Goal: Task Accomplishment & Management: Complete application form

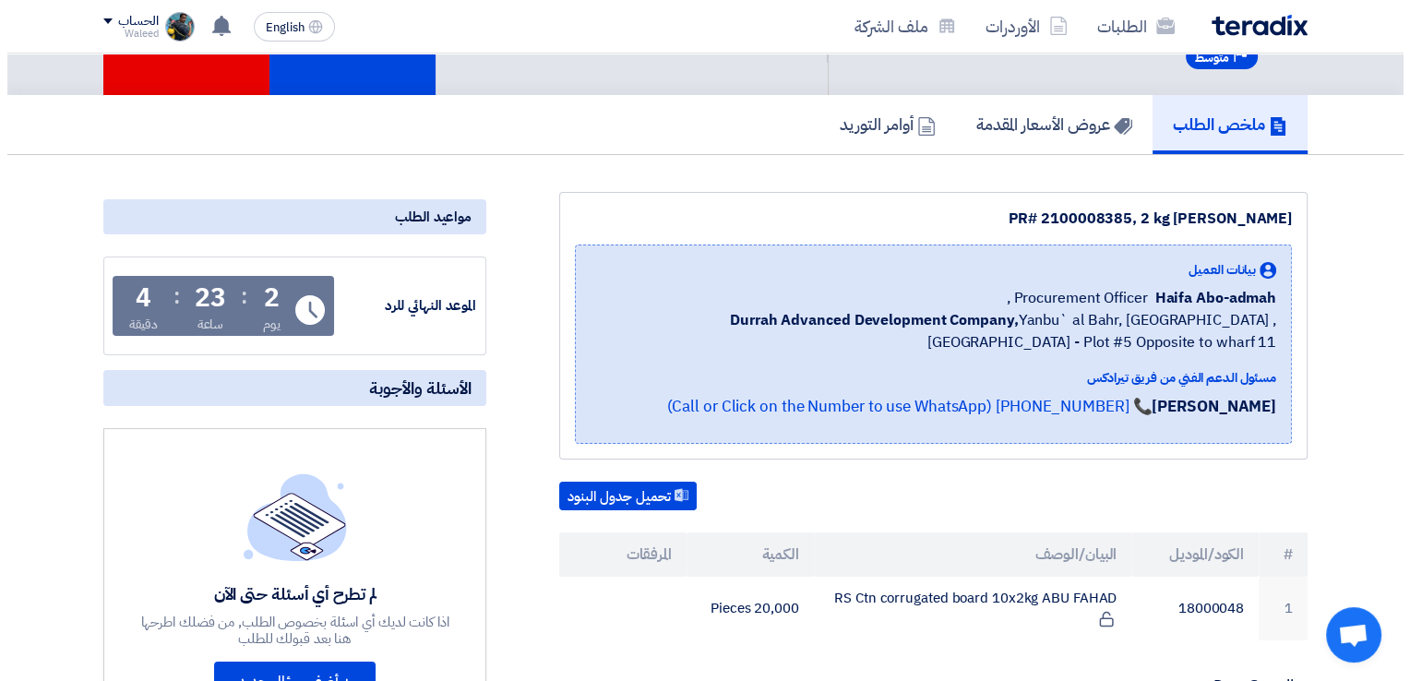
scroll to position [92, 0]
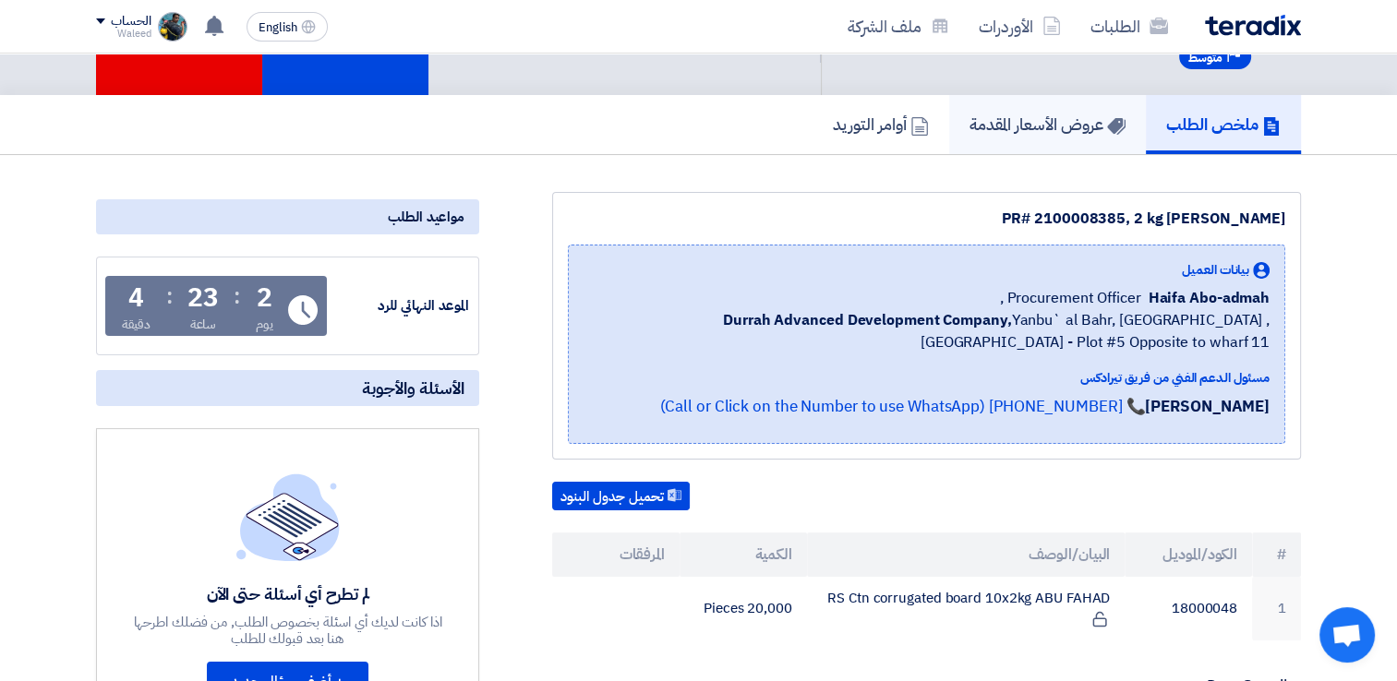
click at [1017, 119] on h5 "عروض الأسعار المقدمة" at bounding box center [1047, 124] width 156 height 21
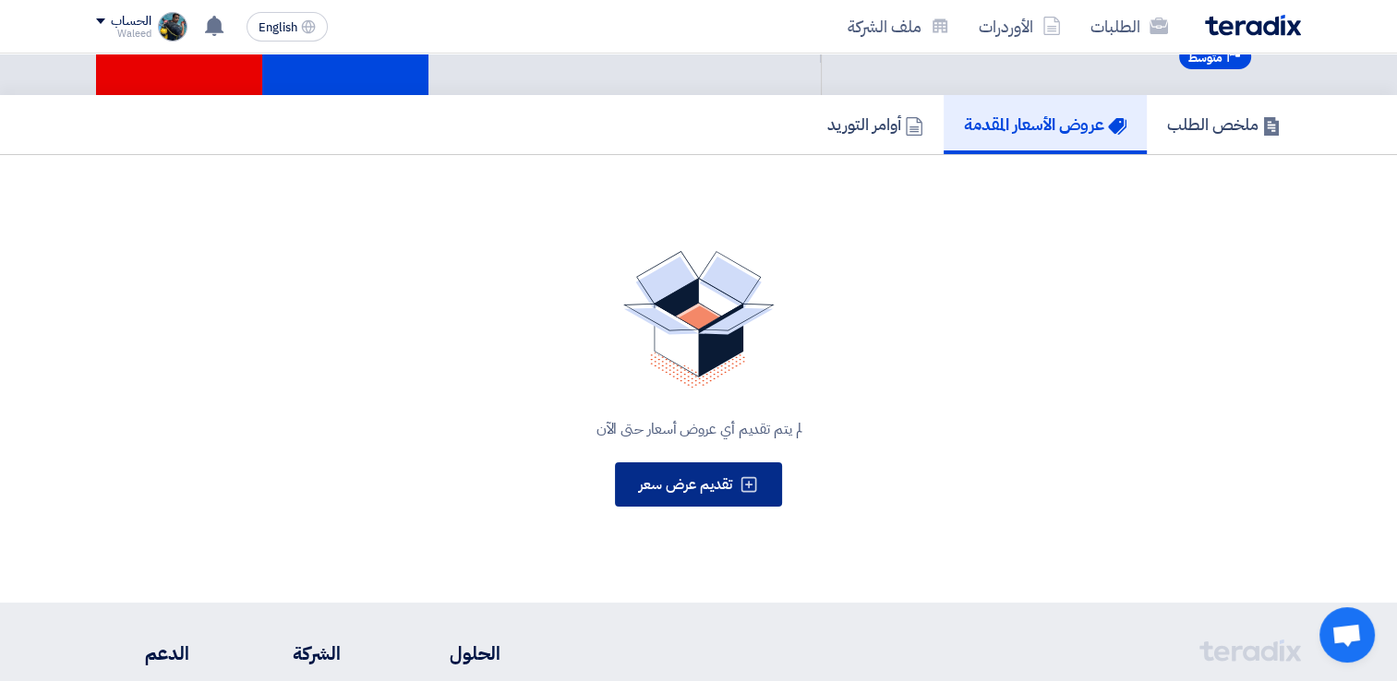
click at [722, 491] on span "تقديم عرض سعر" at bounding box center [685, 485] width 93 height 22
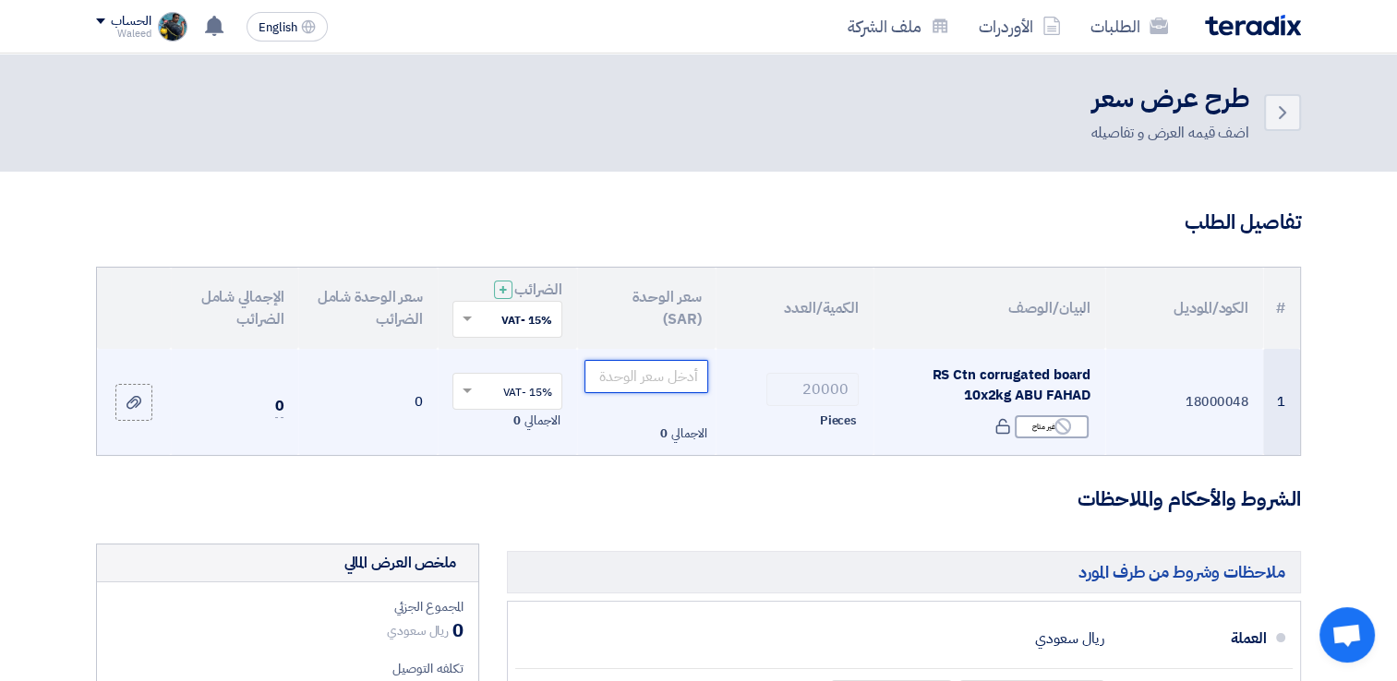
click at [642, 373] on input "number" at bounding box center [646, 376] width 125 height 33
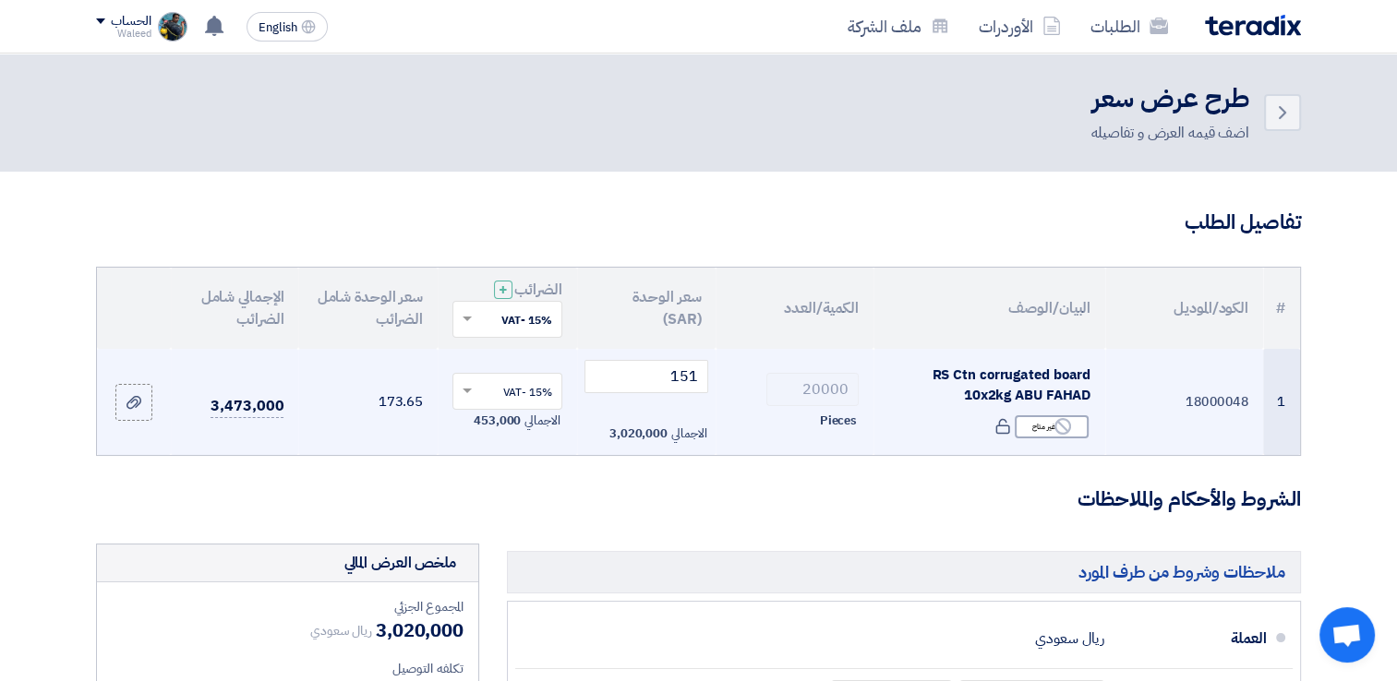
click at [1249, 354] on td "18000048" at bounding box center [1184, 402] width 158 height 107
click at [690, 377] on input "151" at bounding box center [646, 376] width 125 height 33
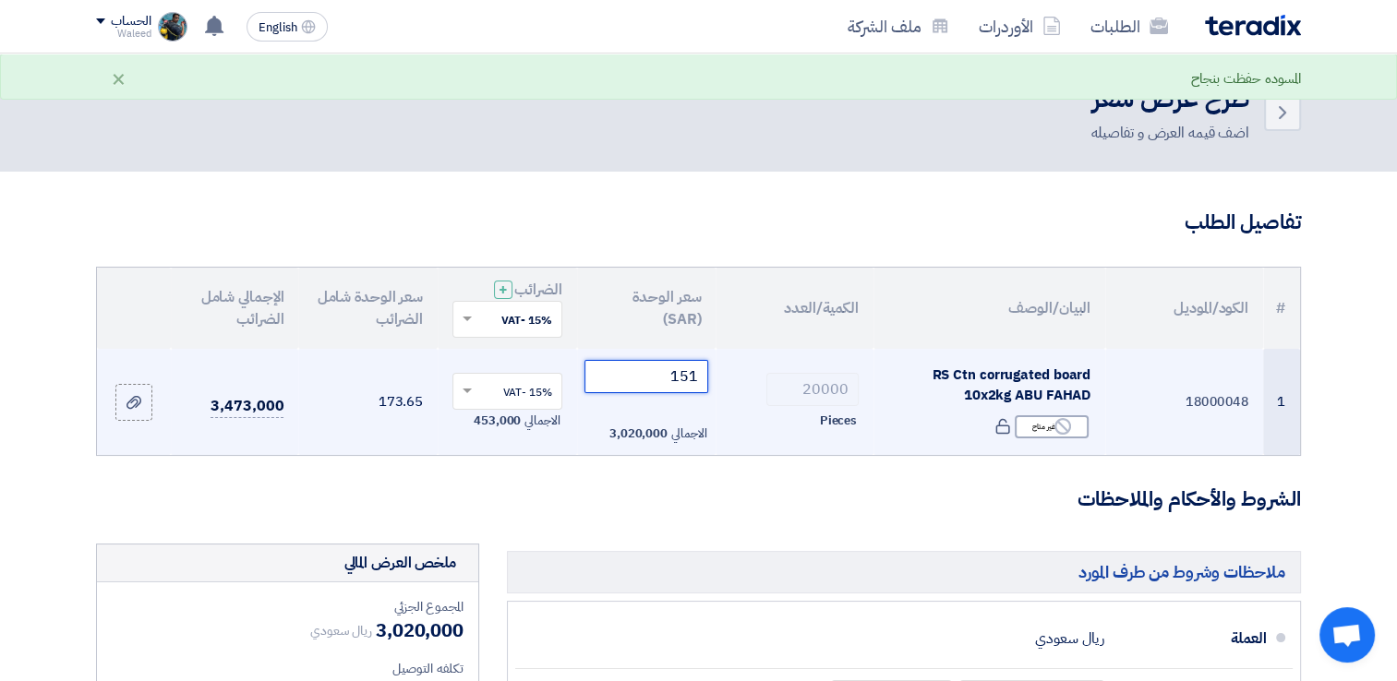
click at [690, 377] on input "151" at bounding box center [646, 376] width 125 height 33
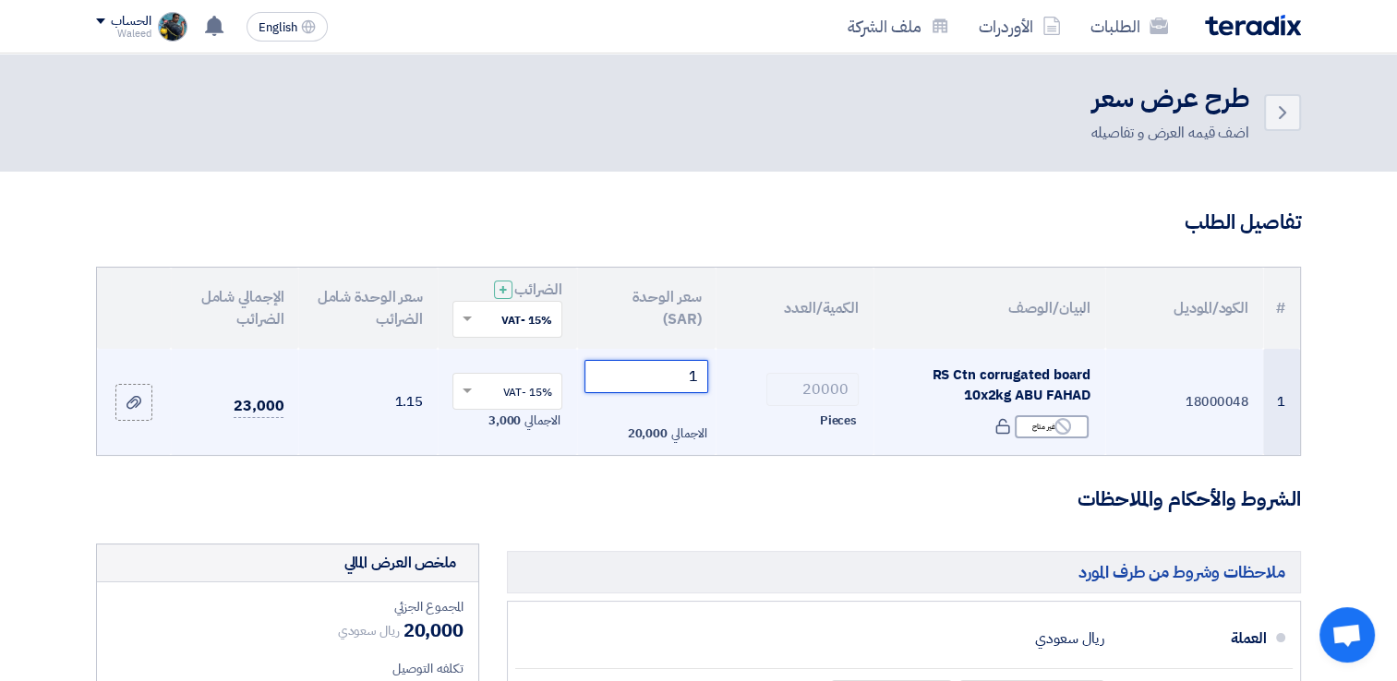
click at [695, 370] on input "1" at bounding box center [646, 376] width 125 height 33
click at [698, 374] on input "1" at bounding box center [646, 376] width 125 height 33
click at [694, 376] on input "1" at bounding box center [646, 376] width 125 height 33
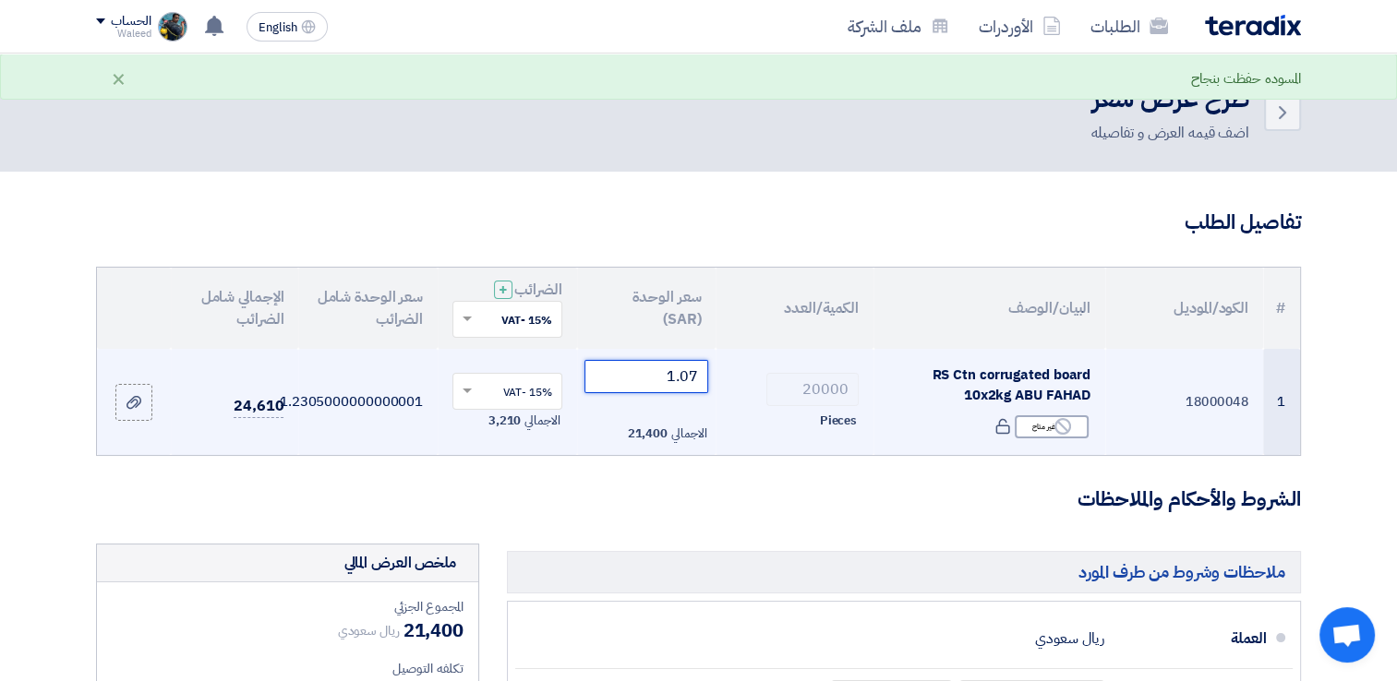
click at [694, 376] on input "1.07" at bounding box center [646, 376] width 125 height 33
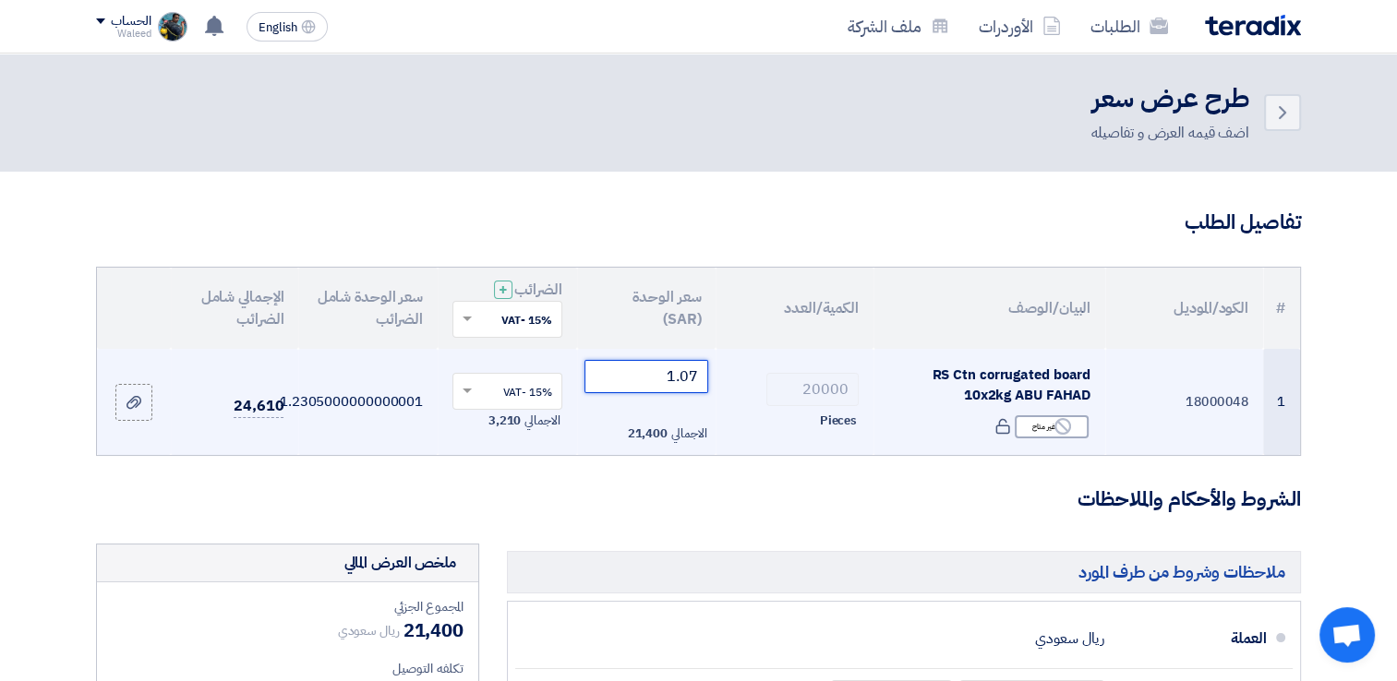
click at [694, 376] on input "1.07" at bounding box center [646, 376] width 125 height 33
click at [668, 382] on input "1.07" at bounding box center [646, 376] width 125 height 33
click at [691, 374] on input "1.07" at bounding box center [646, 376] width 125 height 33
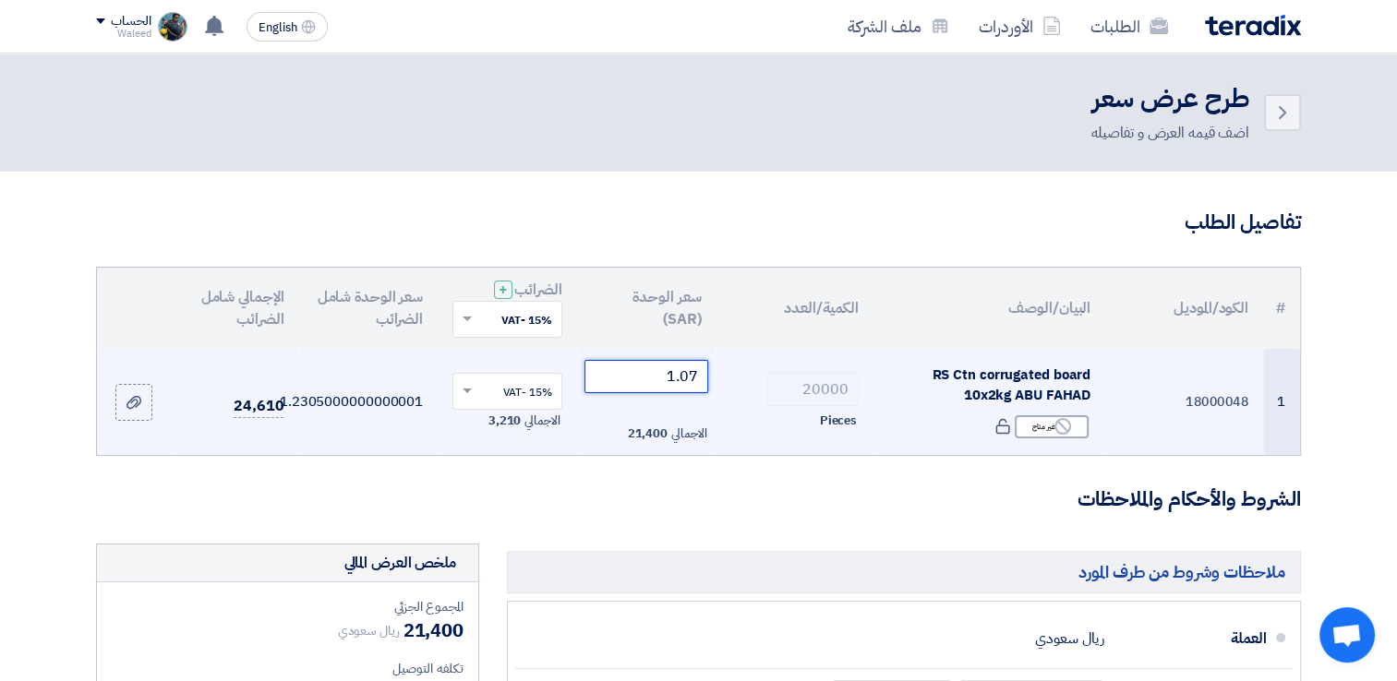
click at [683, 377] on input "1.07" at bounding box center [646, 376] width 125 height 33
click at [691, 369] on input "1.17" at bounding box center [646, 376] width 125 height 33
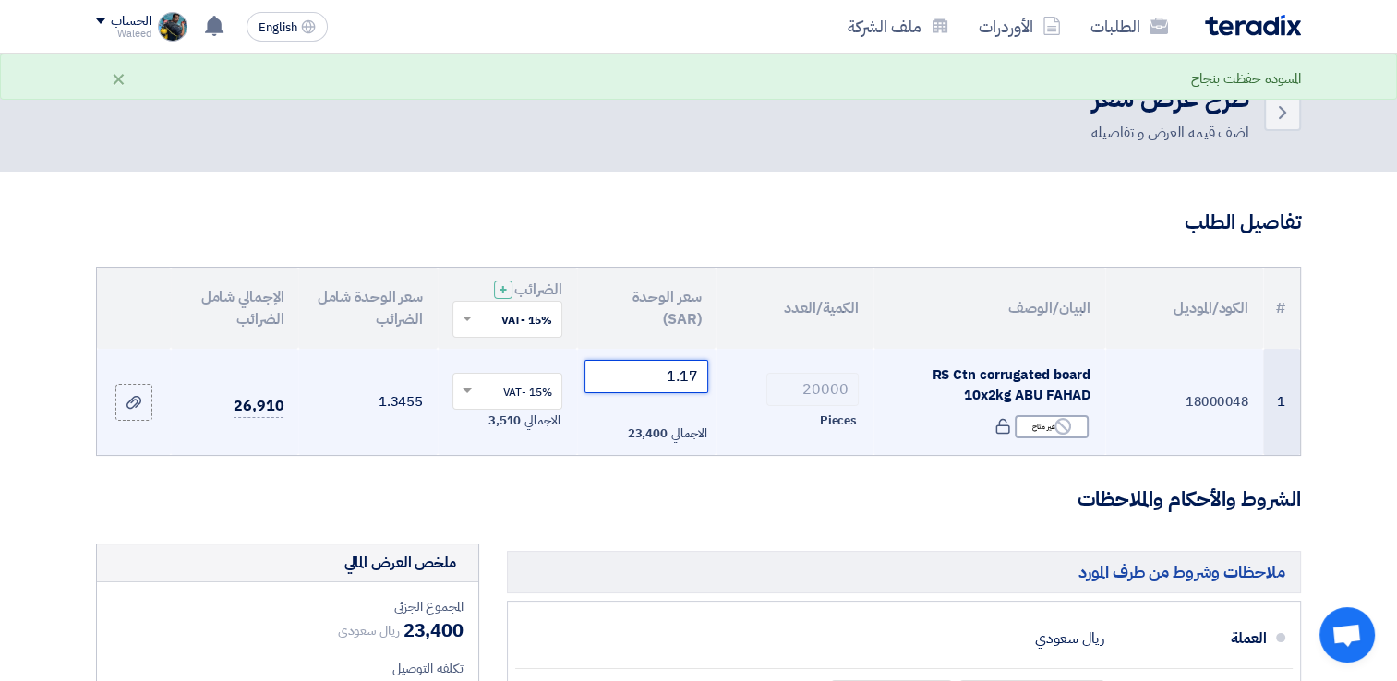
click at [697, 374] on input "1.17" at bounding box center [646, 376] width 125 height 33
click at [697, 378] on input "1.17" at bounding box center [646, 376] width 125 height 33
type input "1.15"
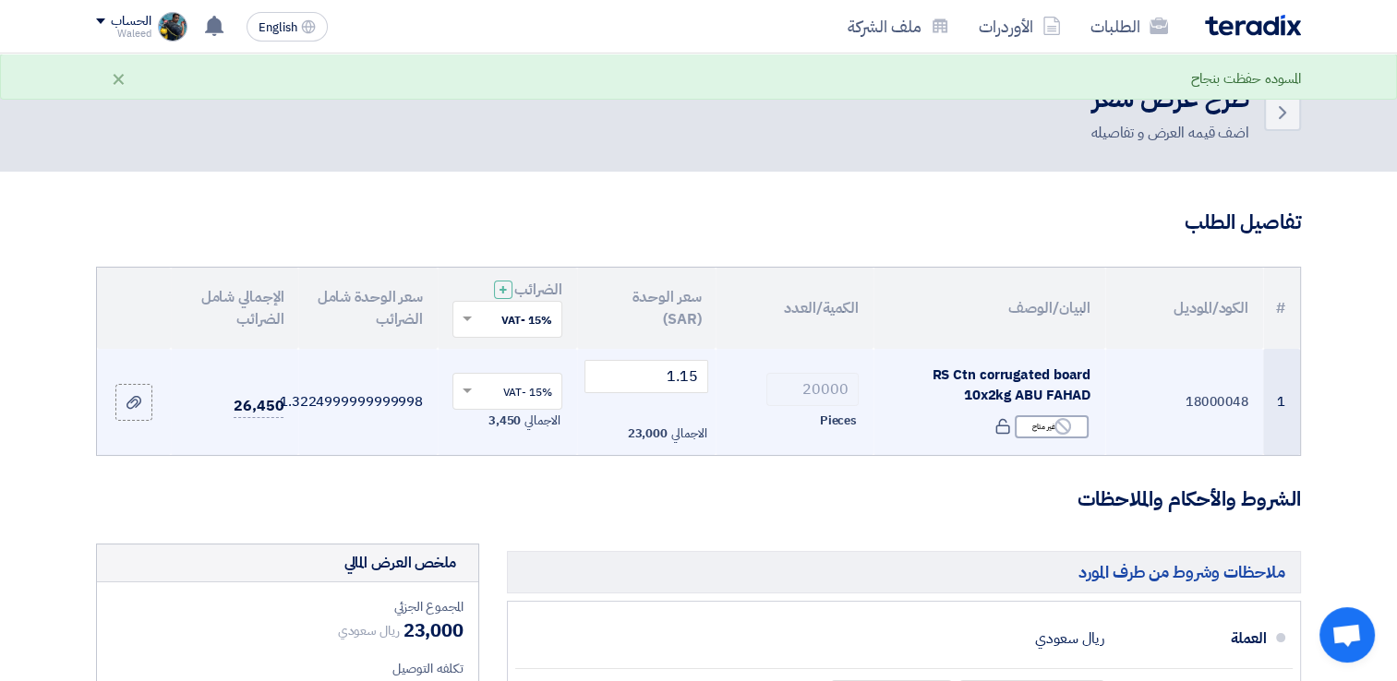
click at [406, 359] on td "1.3224999999999998" at bounding box center [367, 402] width 139 height 107
click at [377, 436] on td "1.3224999999999998" at bounding box center [367, 402] width 139 height 107
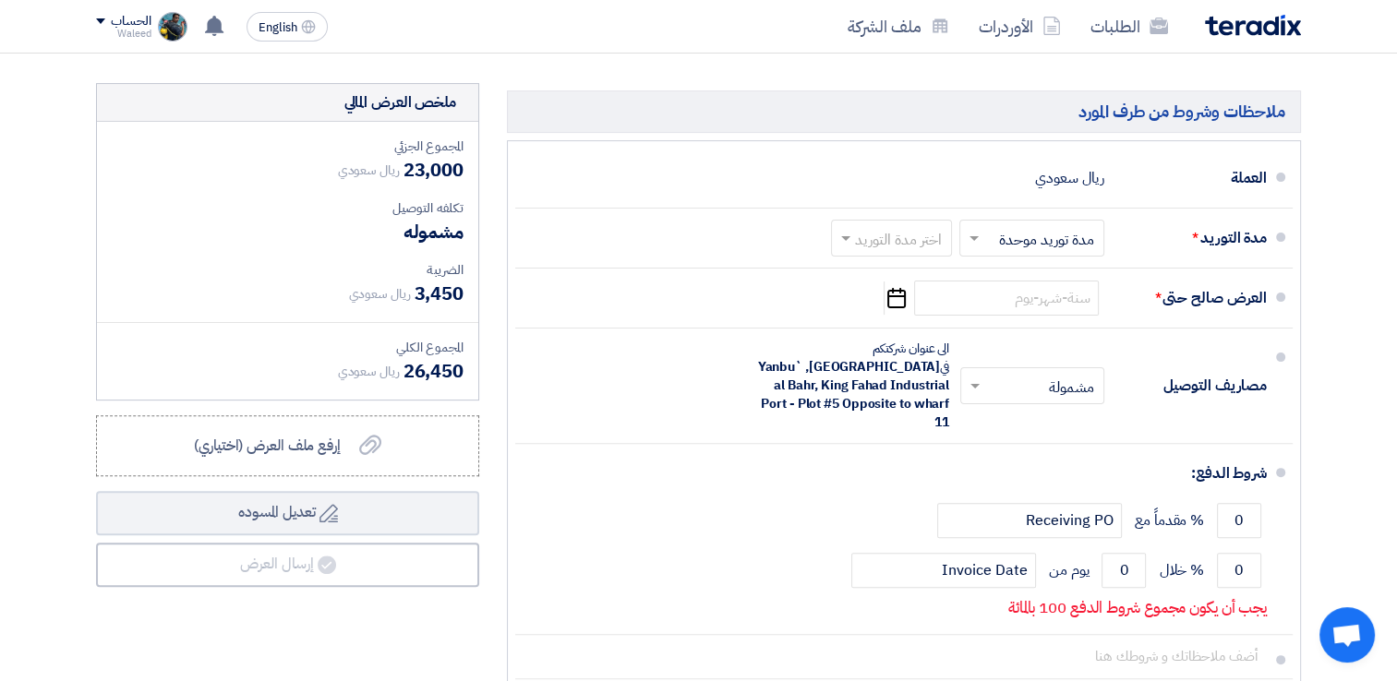
scroll to position [462, 0]
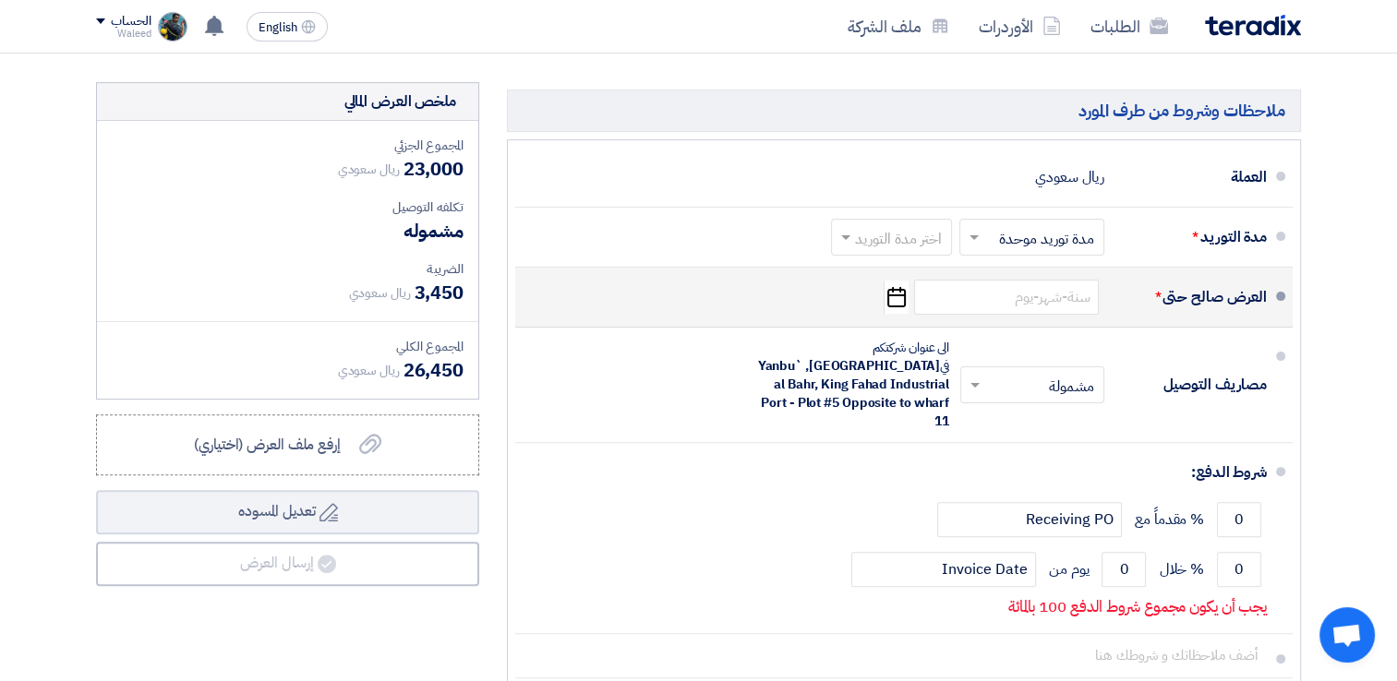
click at [900, 297] on icon "Pick a date" at bounding box center [895, 297] width 25 height 33
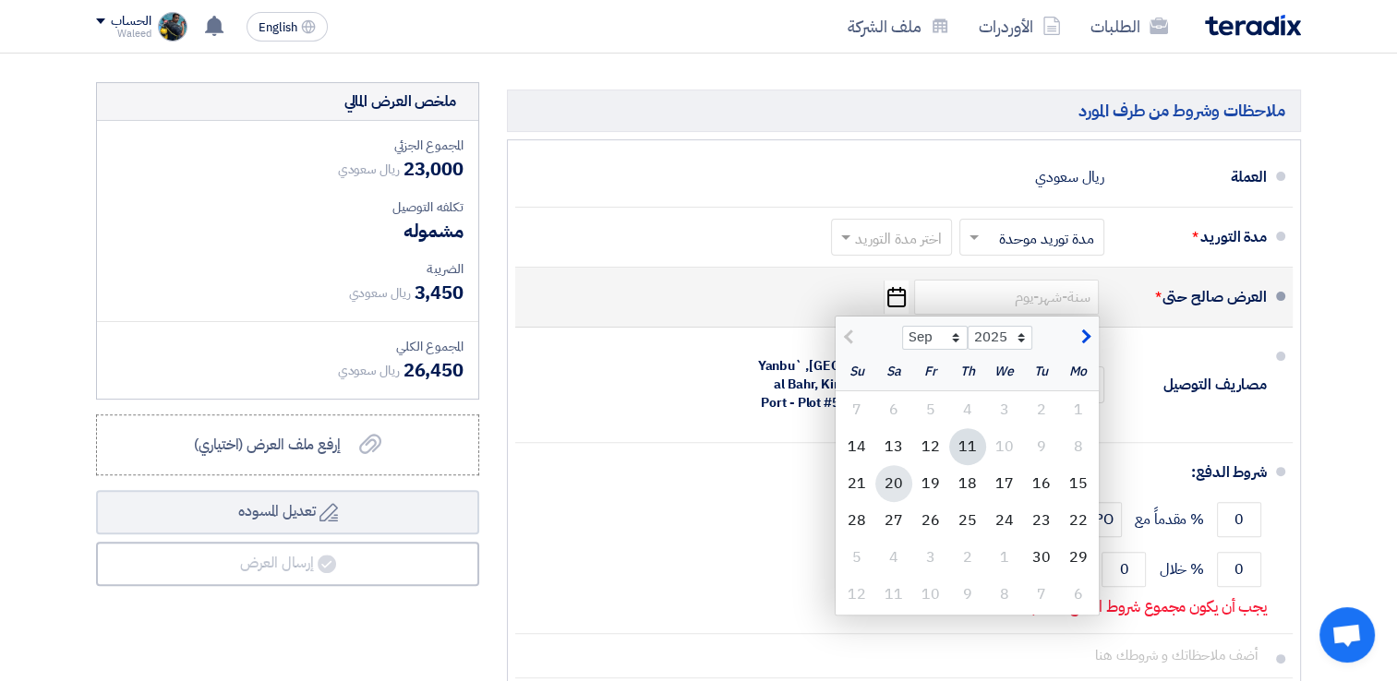
click at [897, 474] on div "20" at bounding box center [893, 483] width 37 height 37
type input "[DATE]"
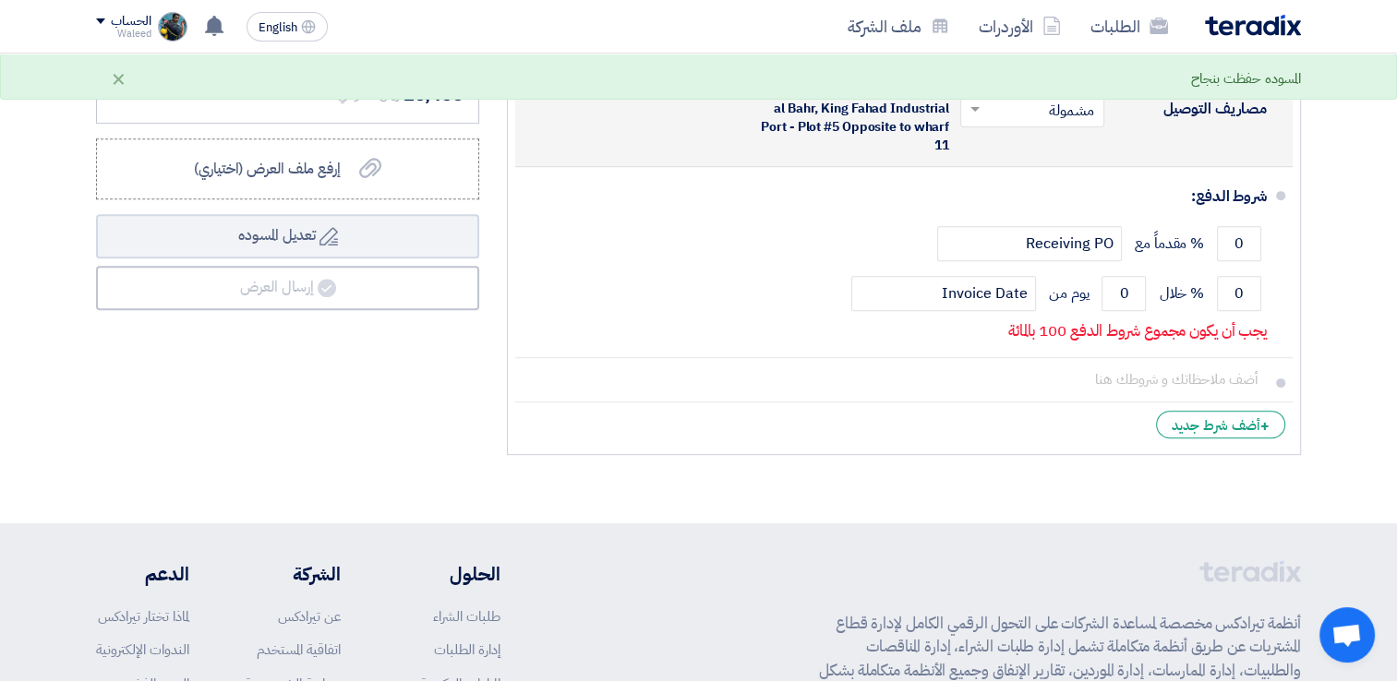
scroll to position [738, 0]
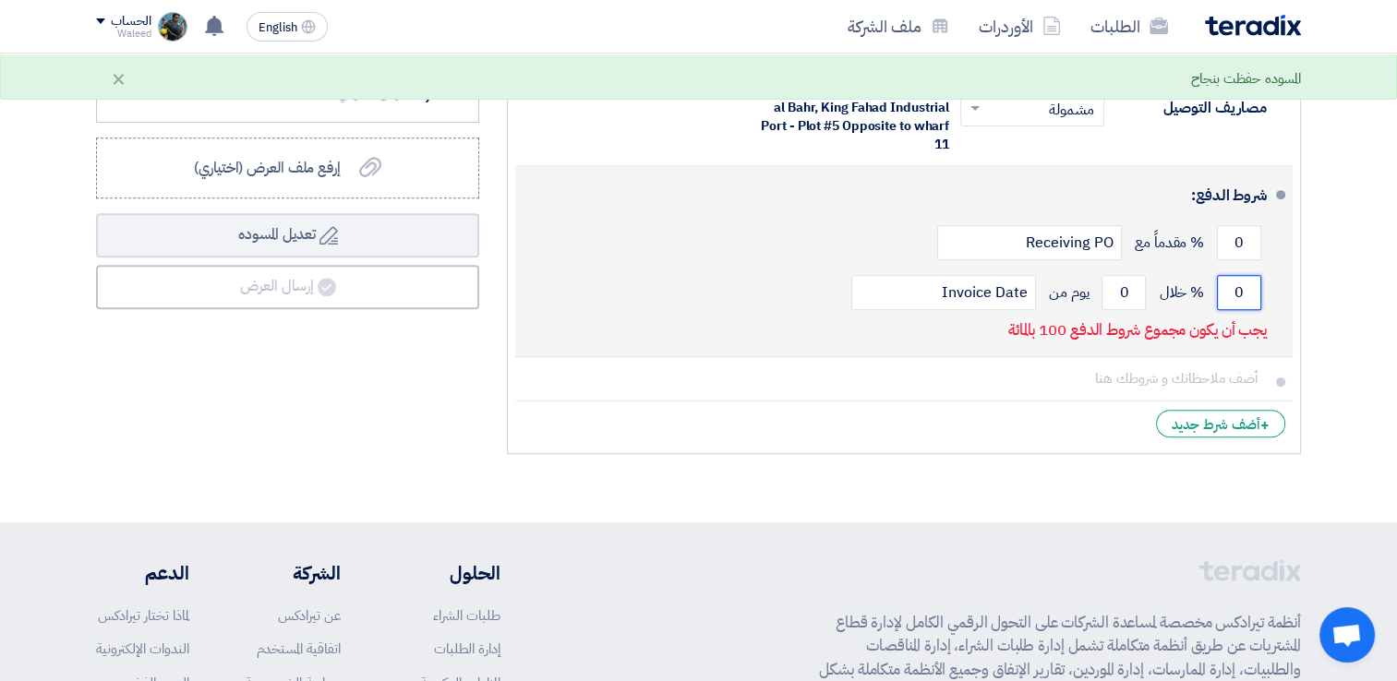
click at [1237, 275] on input "0" at bounding box center [1239, 292] width 44 height 35
drag, startPoint x: 1248, startPoint y: 271, endPoint x: 1229, endPoint y: 277, distance: 19.3
click at [1229, 277] on input "0" at bounding box center [1239, 292] width 44 height 35
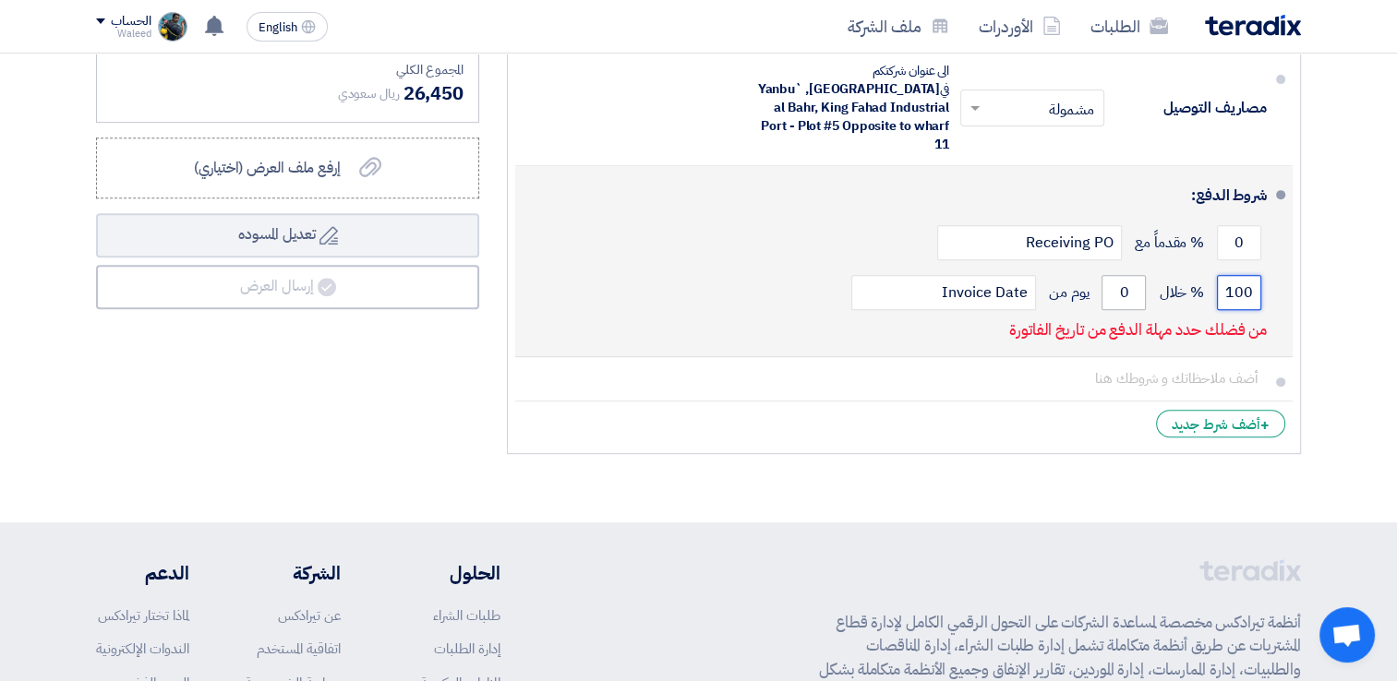
type input "100"
click at [1124, 275] on input "0" at bounding box center [1123, 292] width 44 height 35
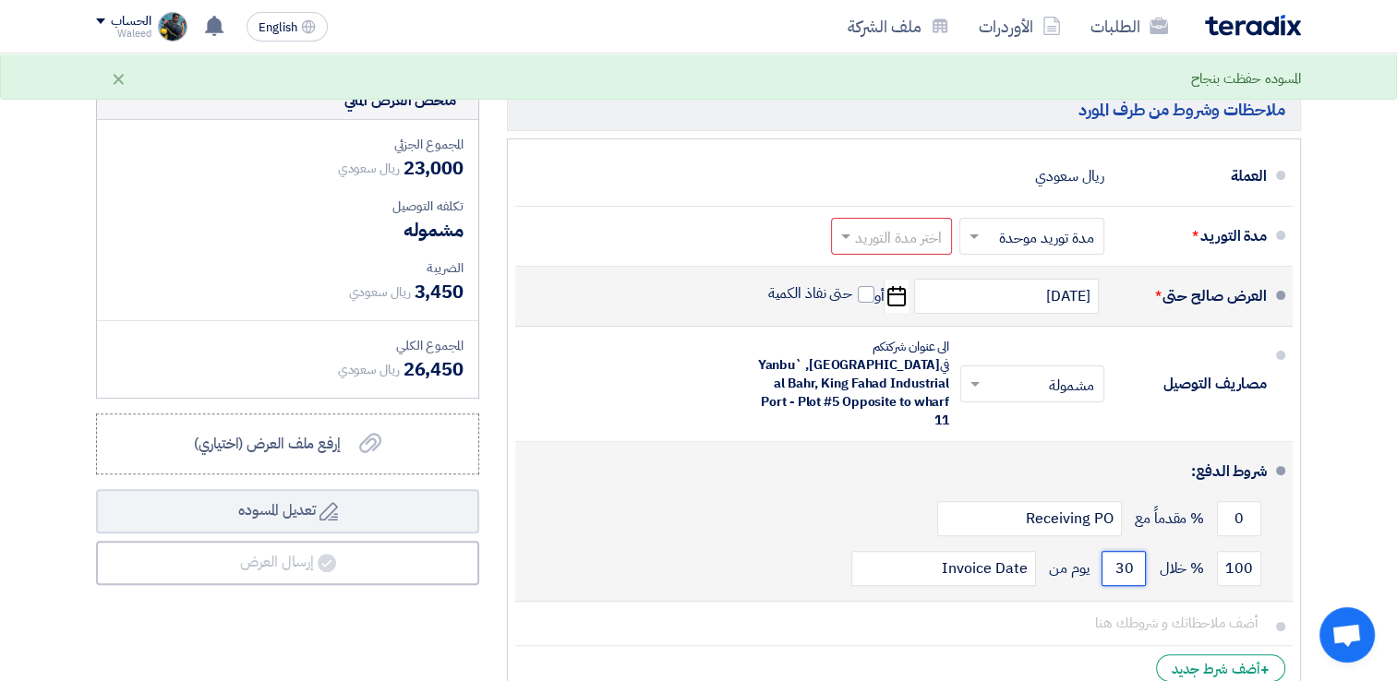
scroll to position [462, 0]
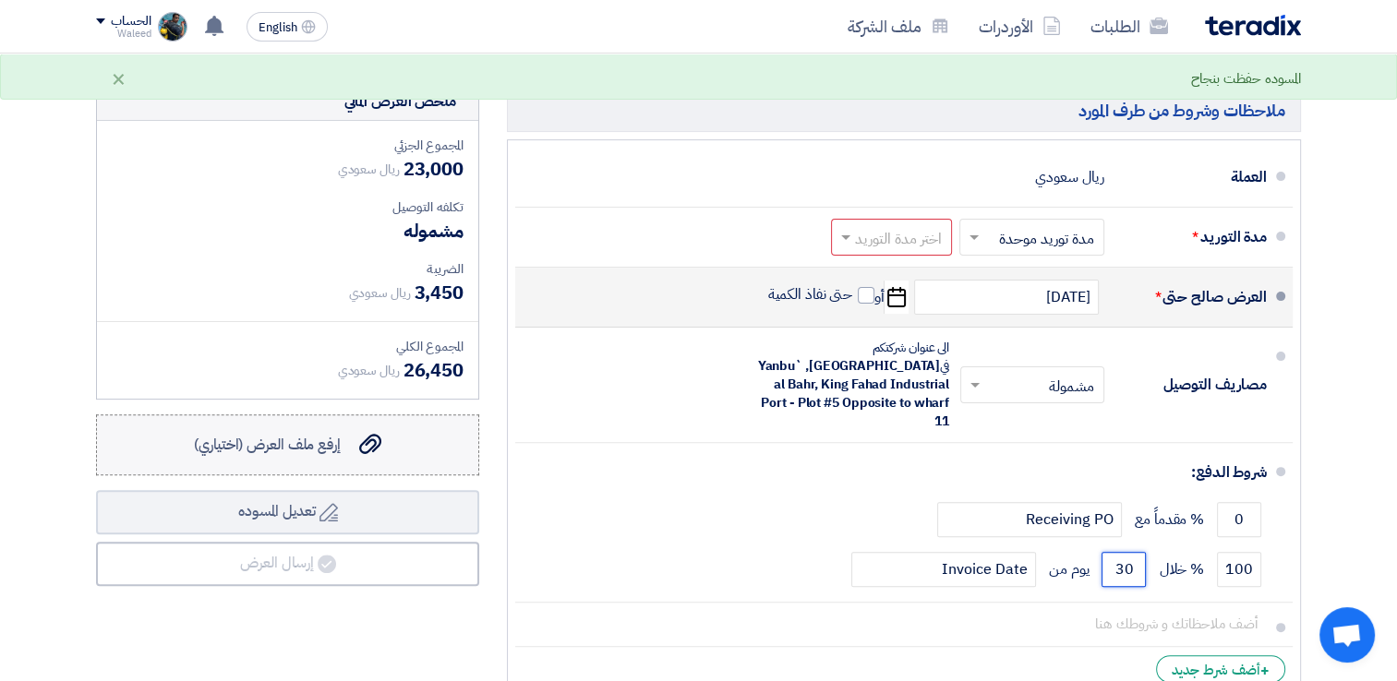
type input "30"
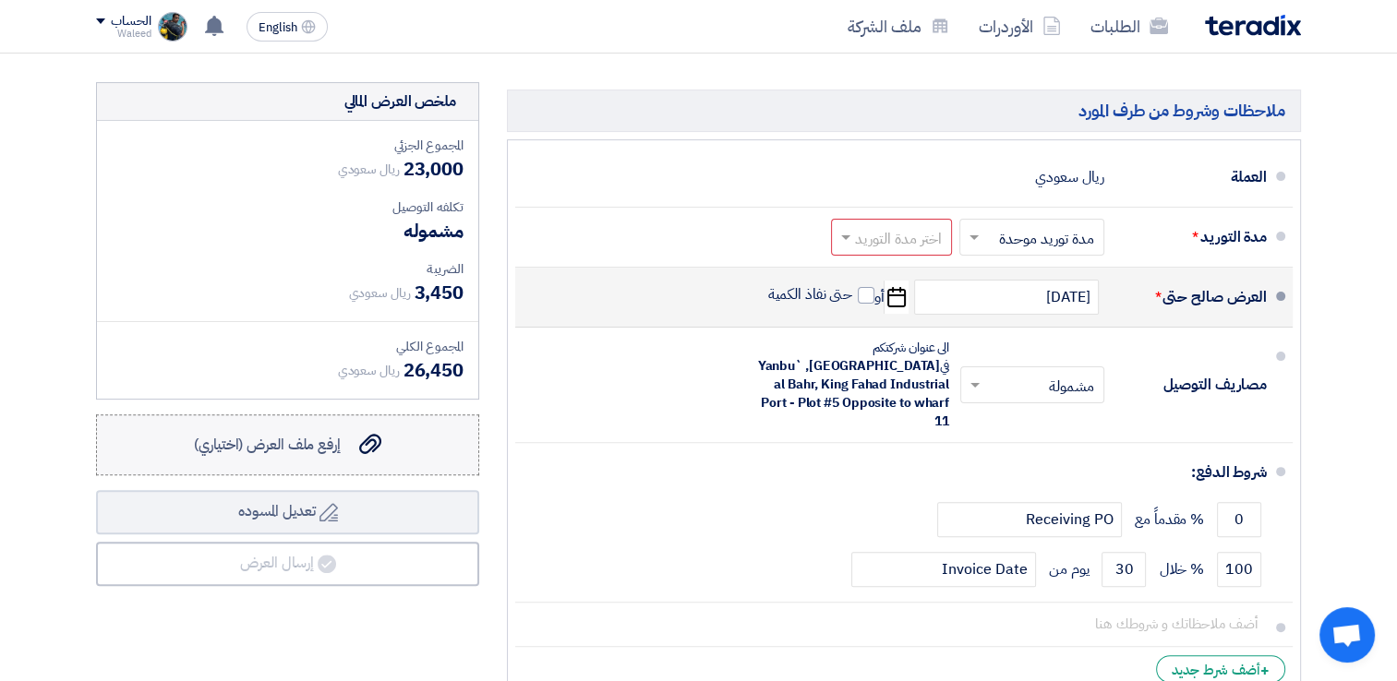
click at [284, 446] on span "إرفع ملف العرض (اختياري)" at bounding box center [267, 445] width 147 height 22
click at [0, 0] on input "إرفع ملف العرض (اختياري) إرفع ملف العرض (اختياري)" at bounding box center [0, 0] width 0 height 0
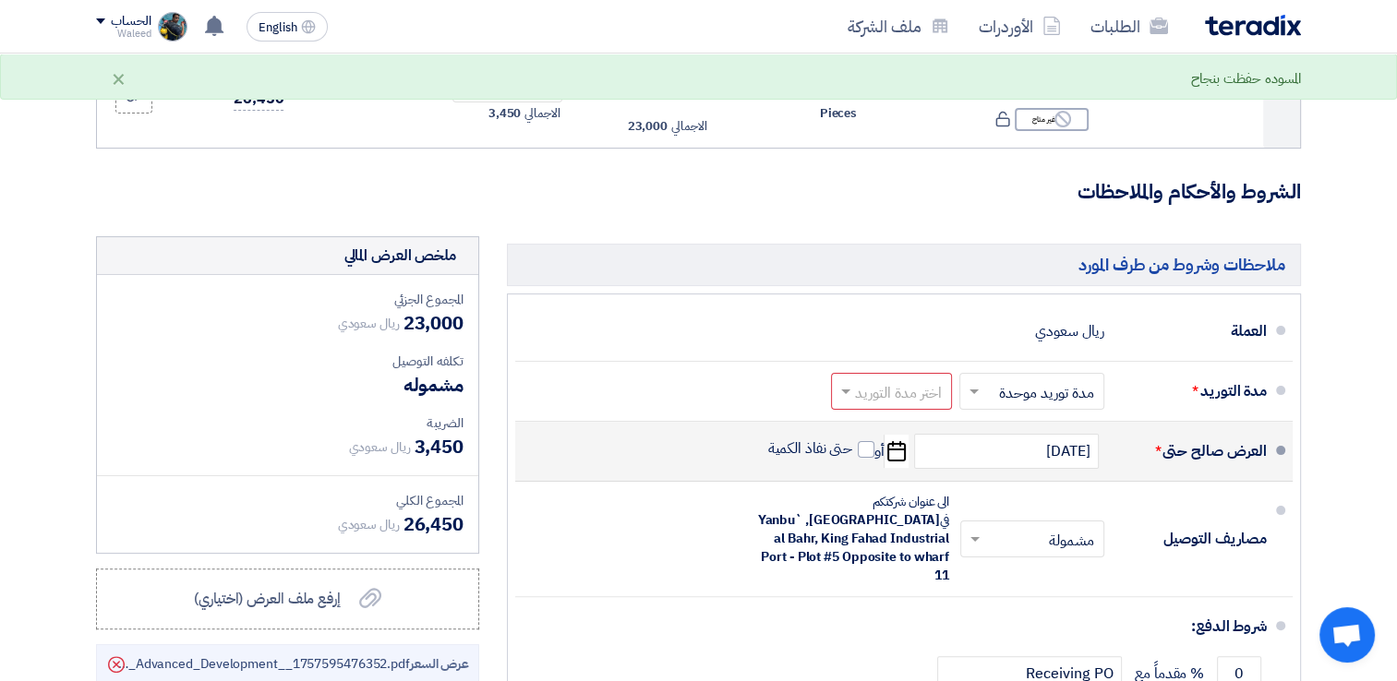
scroll to position [304, 0]
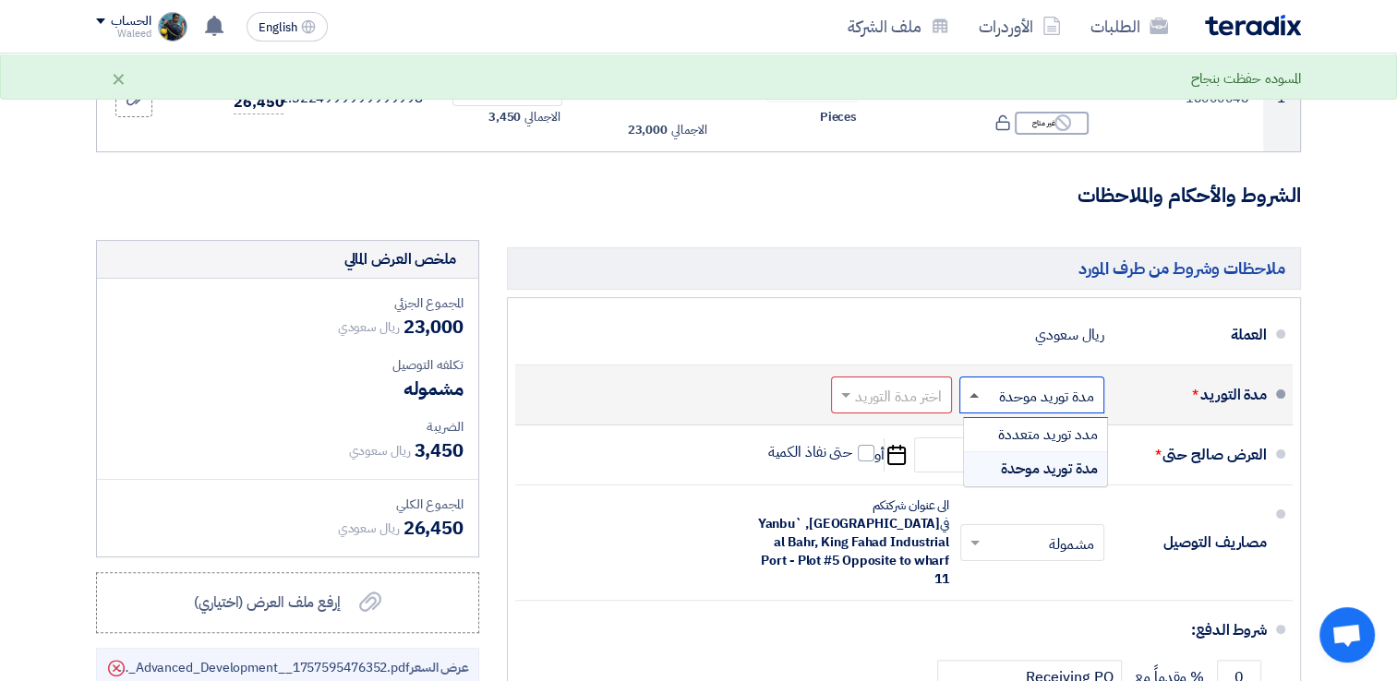
click at [977, 397] on span at bounding box center [971, 395] width 23 height 18
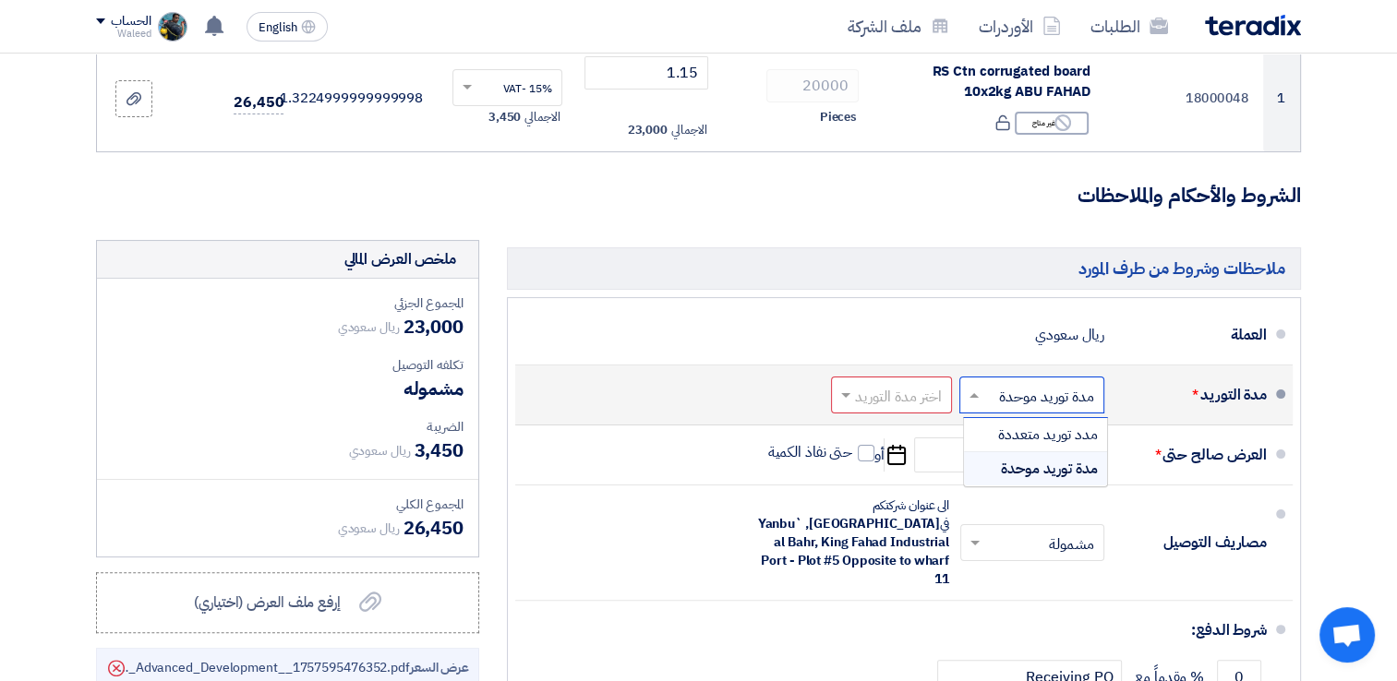
click at [1012, 460] on span "مدة توريد موحدة" at bounding box center [1049, 469] width 97 height 22
click at [841, 390] on span at bounding box center [843, 395] width 23 height 18
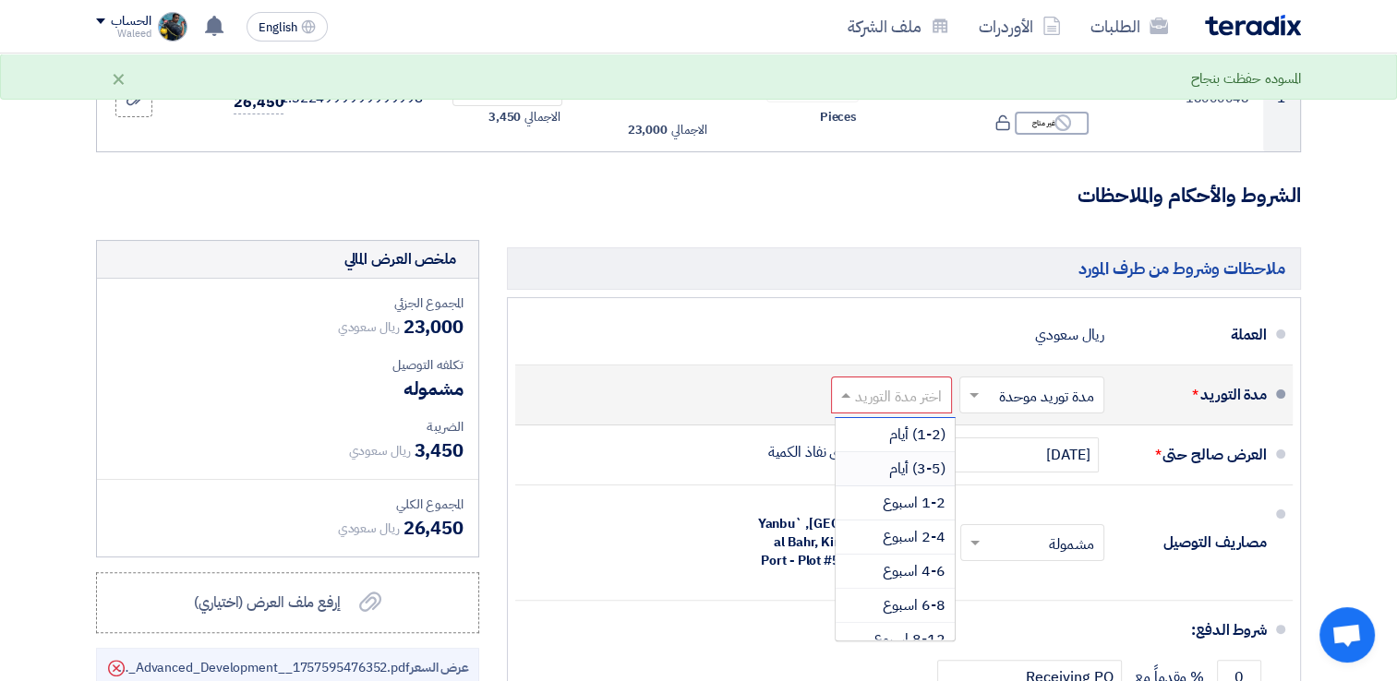
click at [920, 468] on span "(3-5) أيام" at bounding box center [917, 469] width 56 height 22
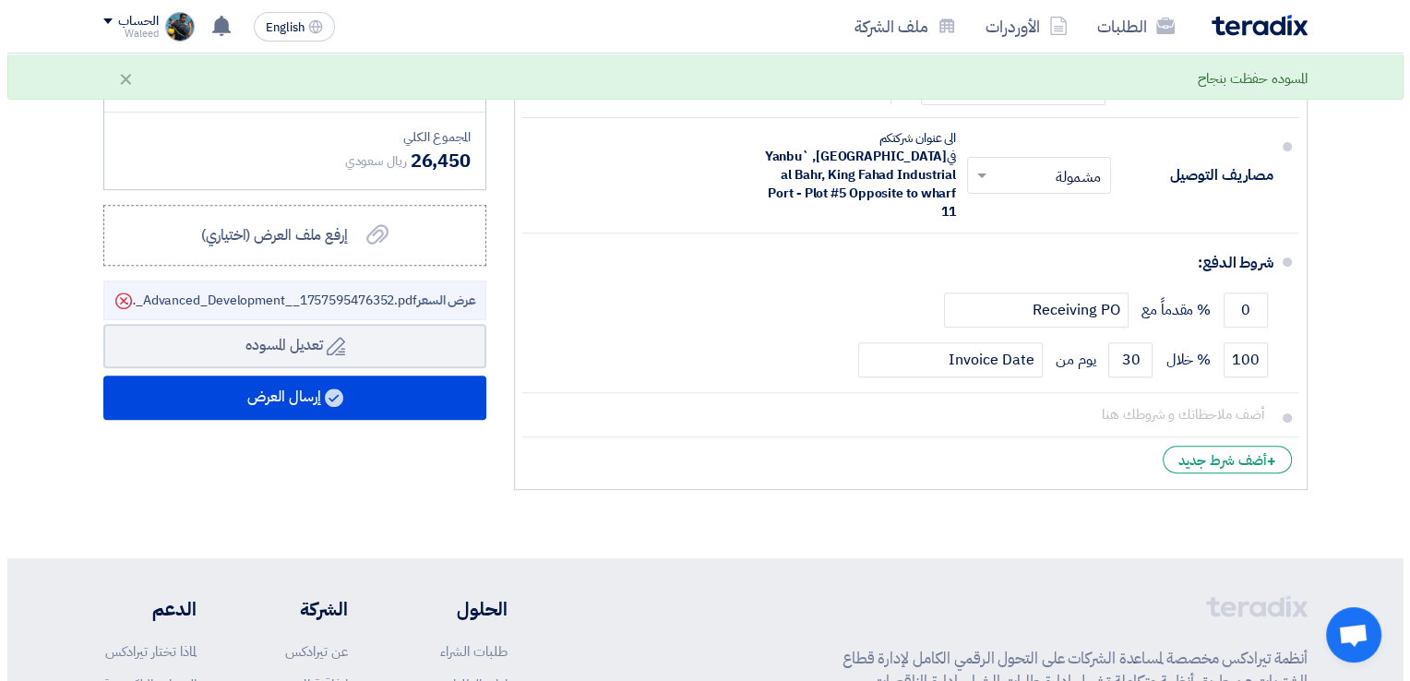
scroll to position [673, 0]
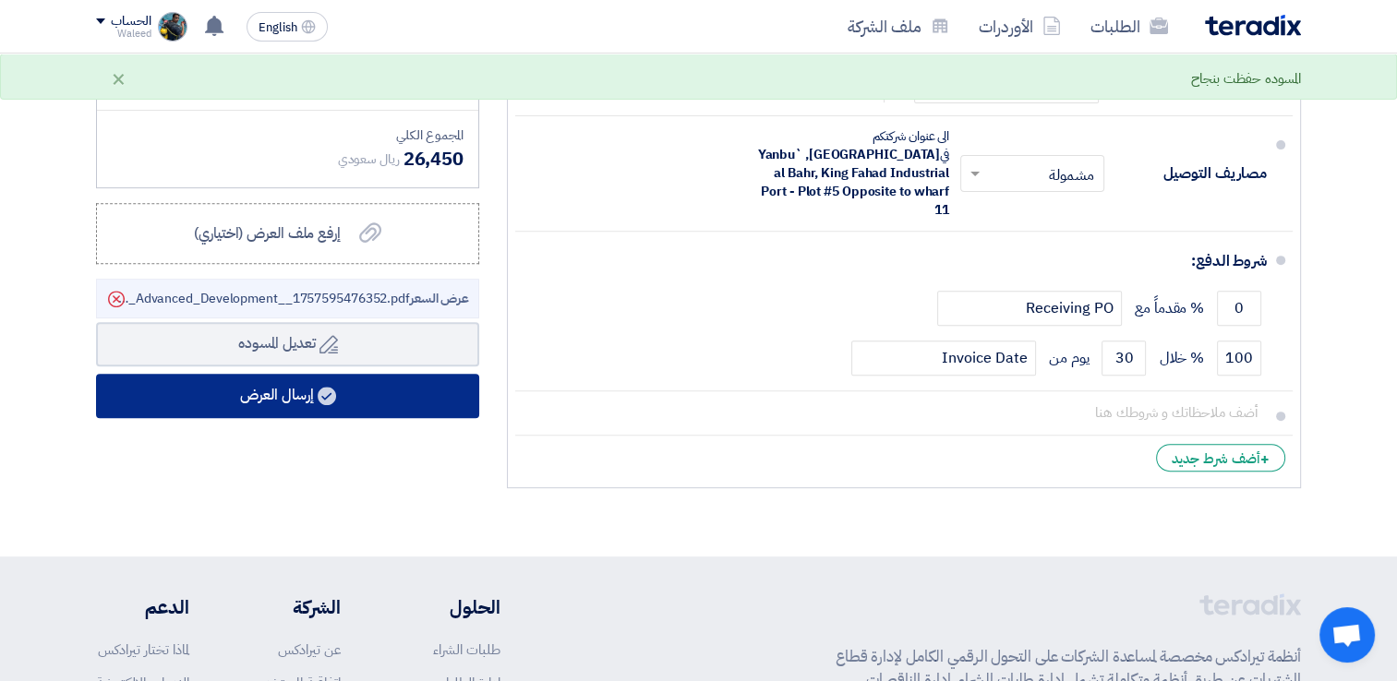
click at [358, 382] on button "إرسال العرض" at bounding box center [287, 396] width 383 height 44
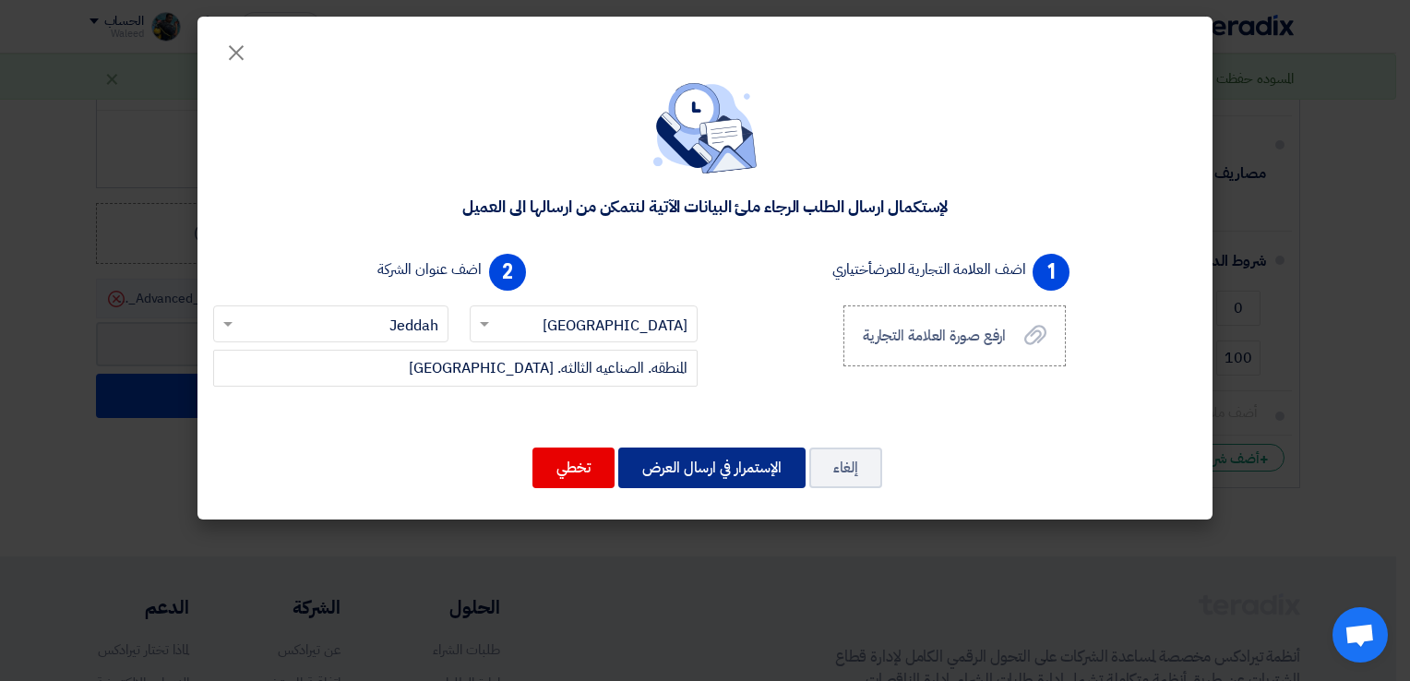
click at [659, 464] on button "الإستمرار في ارسال العرض" at bounding box center [711, 468] width 187 height 41
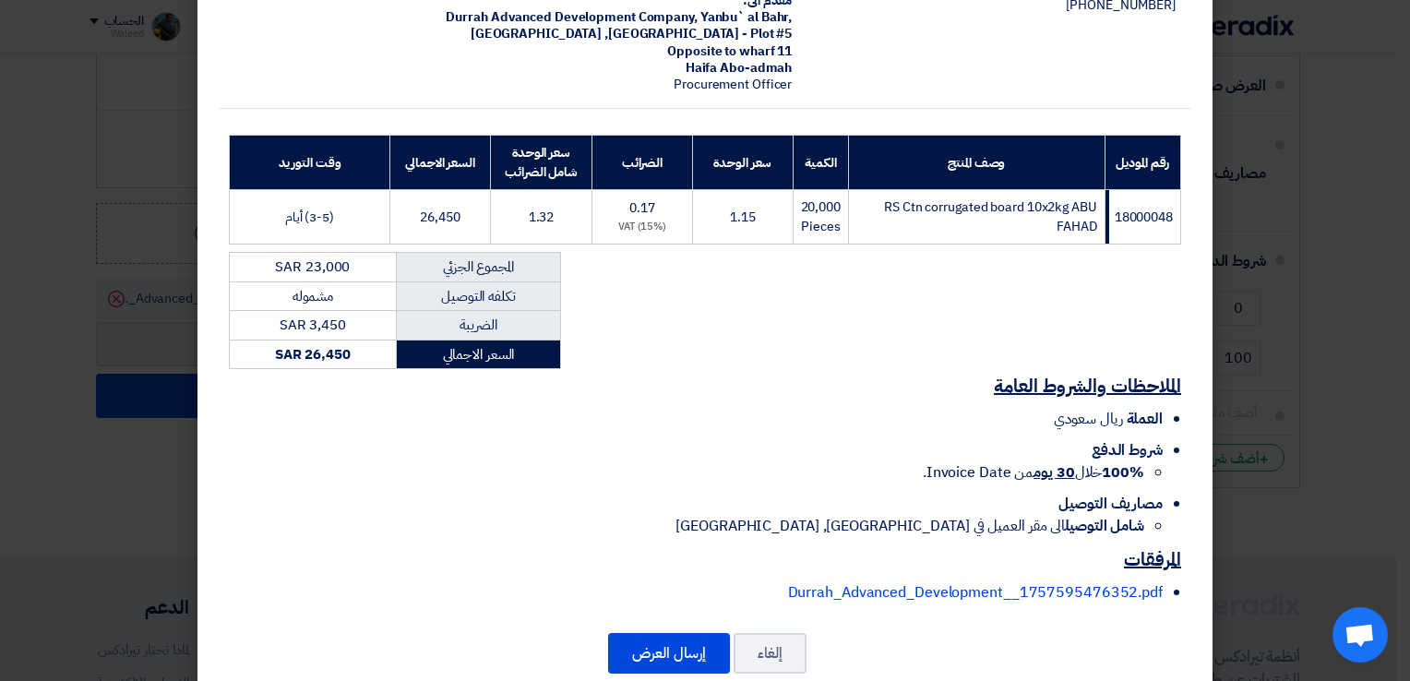
scroll to position [214, 0]
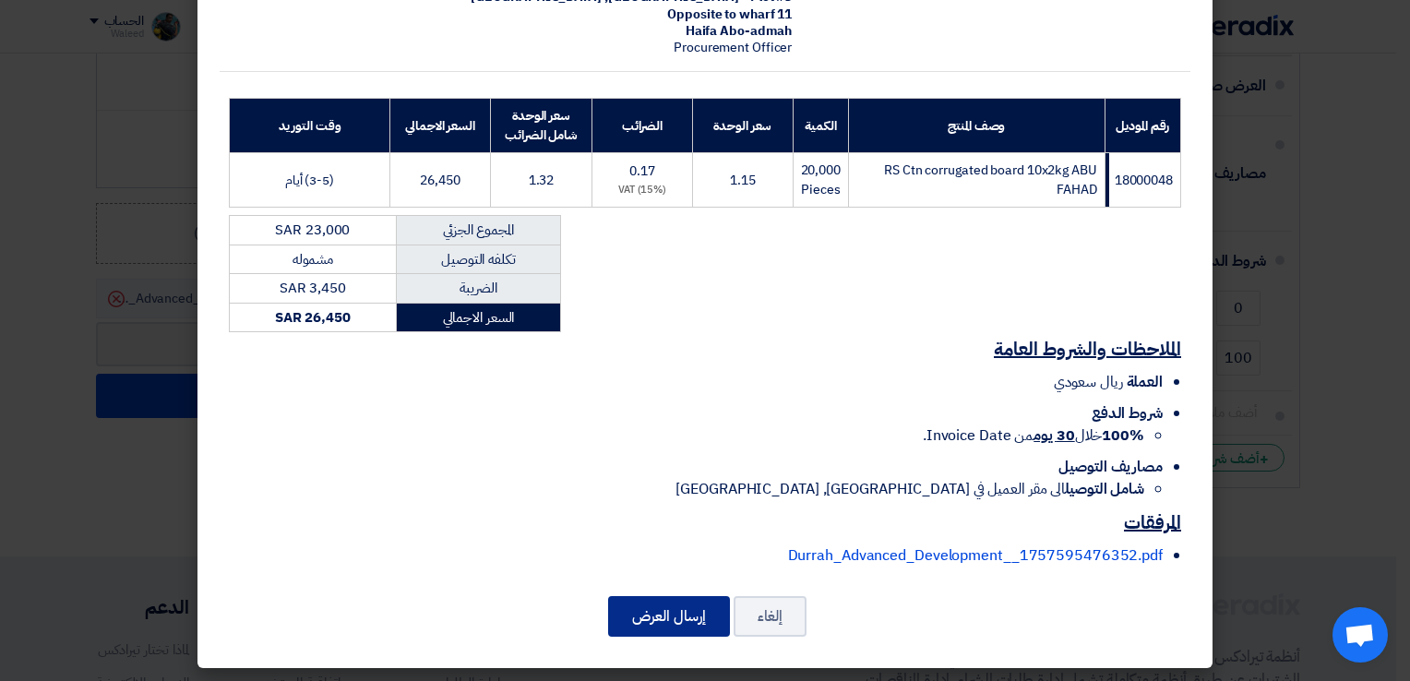
click at [668, 605] on button "إرسال العرض" at bounding box center [669, 616] width 122 height 41
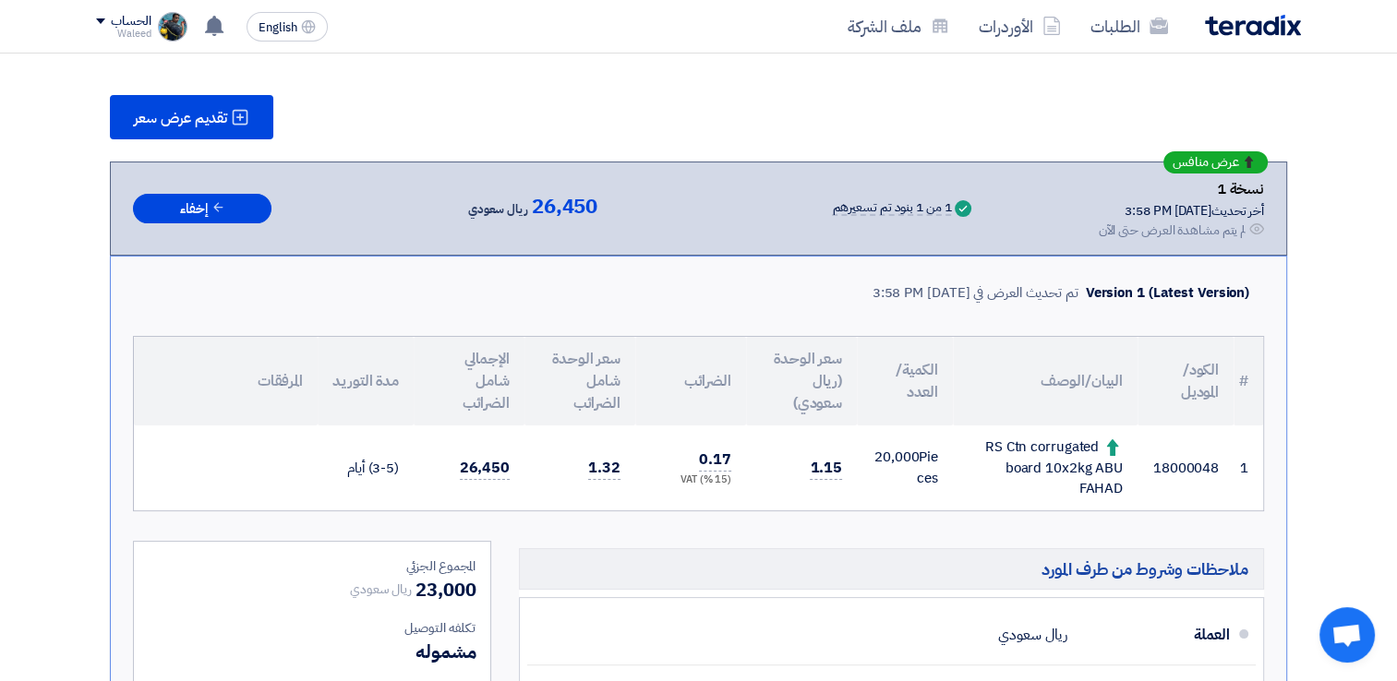
scroll to position [116, 0]
